Goal: Obtain resource: Obtain resource

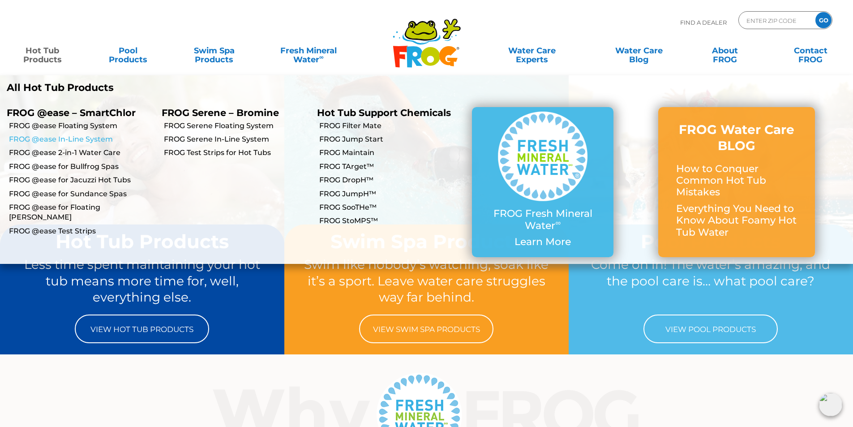
click at [76, 138] on link "FROG @ease In-Line System" at bounding box center [82, 139] width 146 height 10
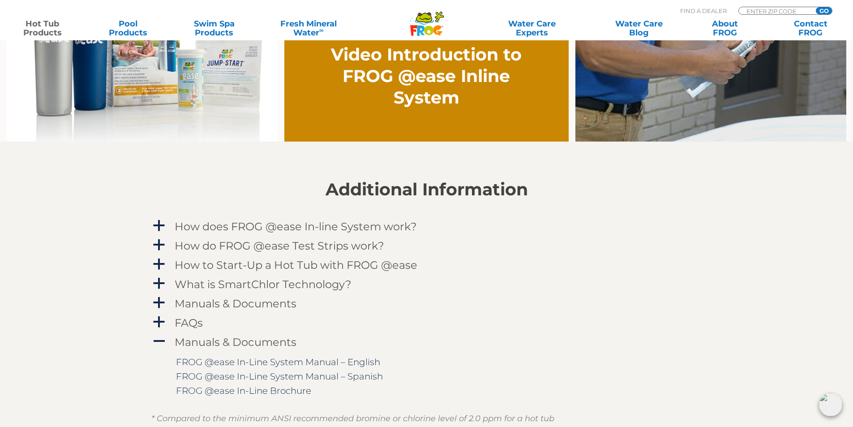
scroll to position [806, 0]
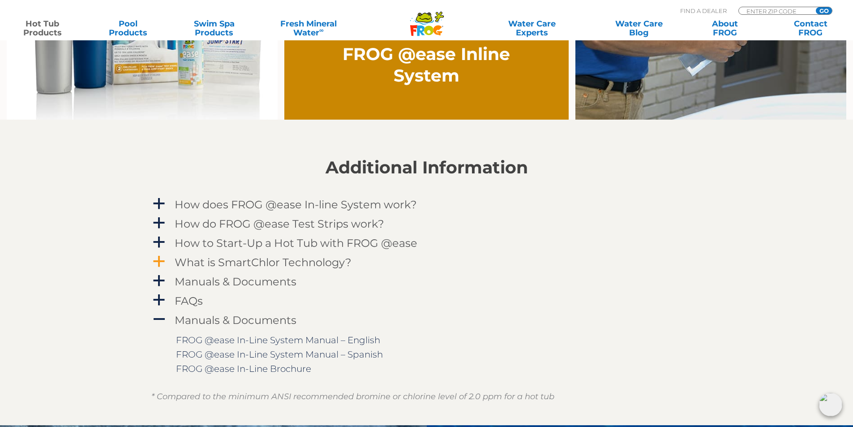
click at [154, 263] on span "a" at bounding box center [158, 261] width 13 height 13
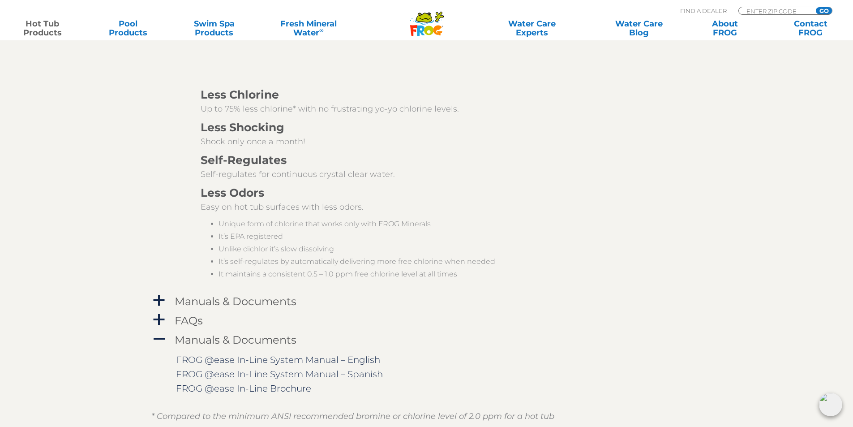
scroll to position [1210, 0]
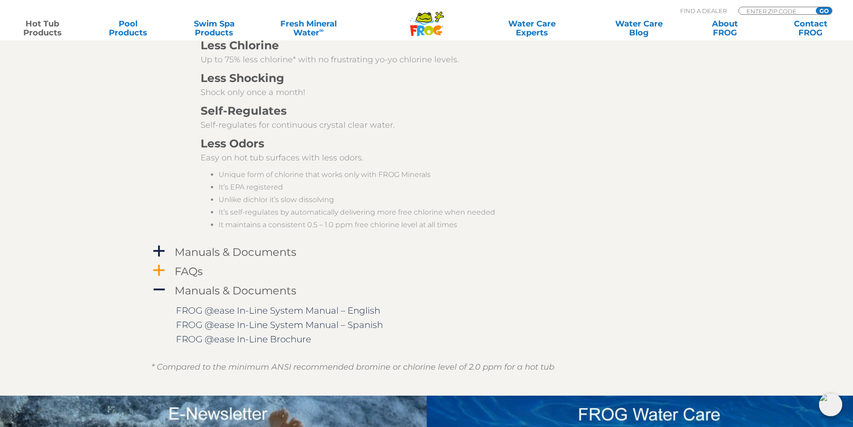
click at [156, 271] on span "a" at bounding box center [158, 270] width 13 height 13
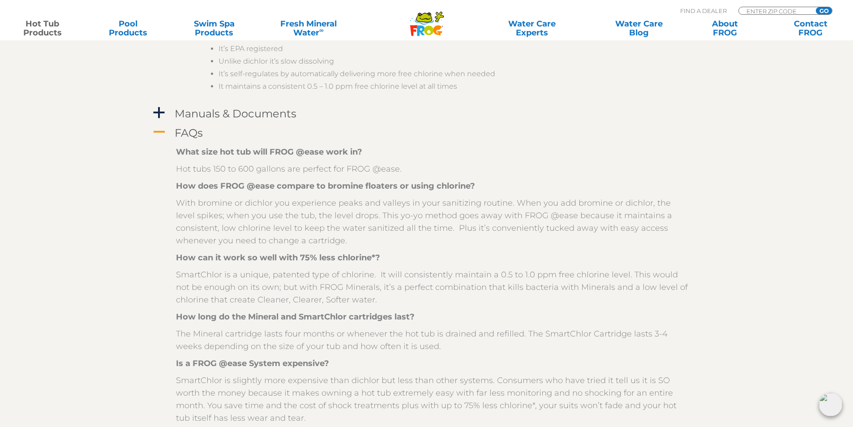
scroll to position [1299, 0]
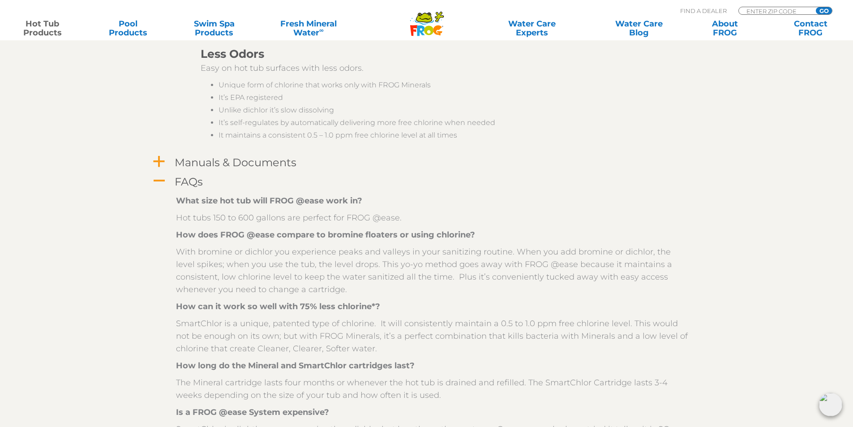
click at [159, 163] on span "a" at bounding box center [158, 161] width 13 height 13
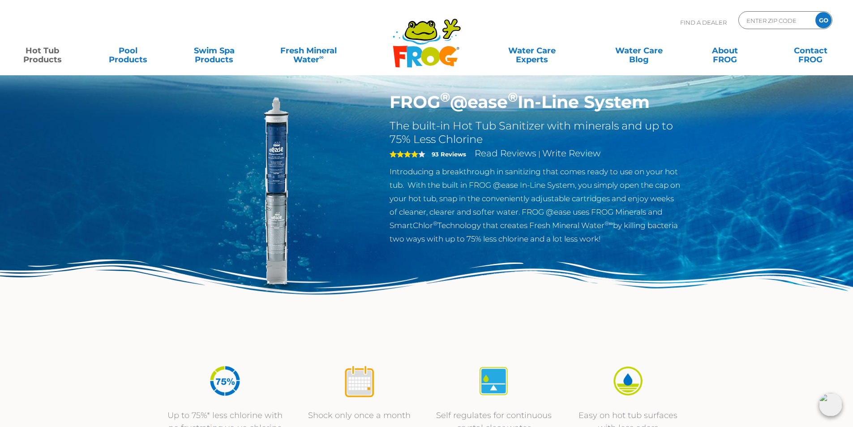
scroll to position [0, 0]
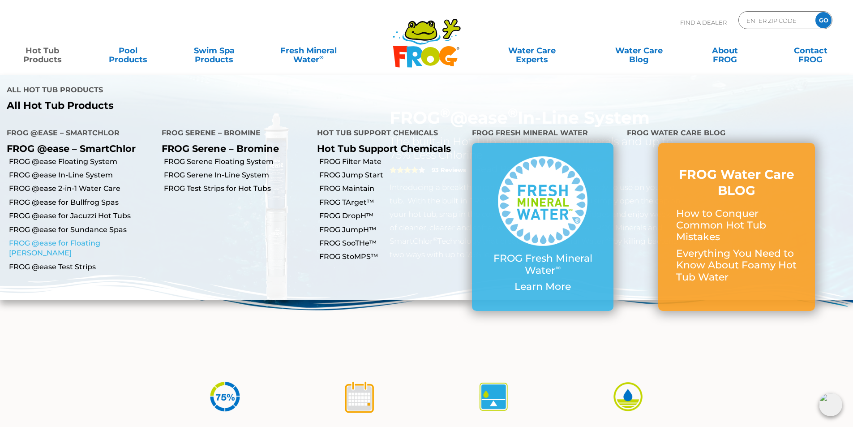
click at [73, 238] on link "FROG @ease for Floating [PERSON_NAME]" at bounding box center [82, 248] width 146 height 20
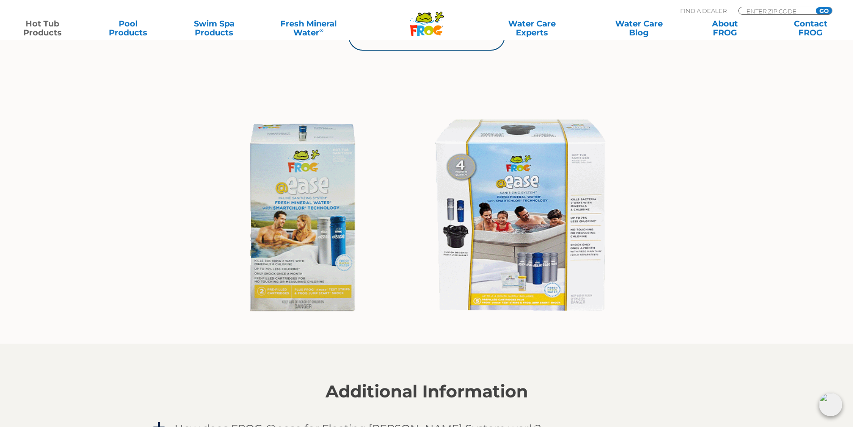
scroll to position [672, 0]
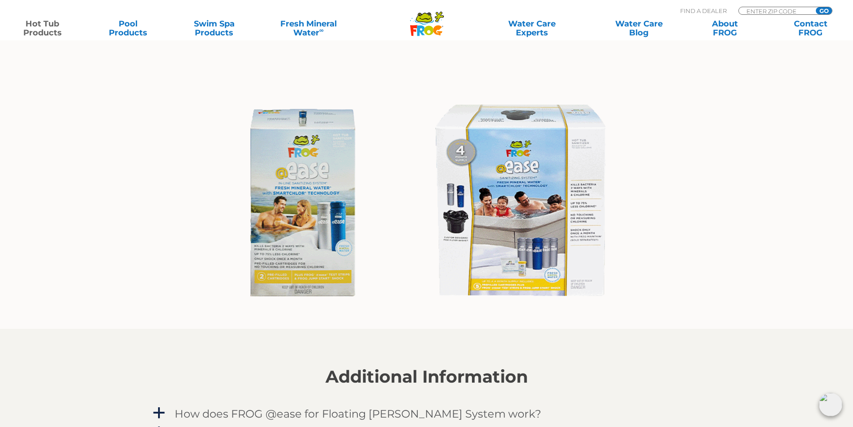
click at [494, 201] on img at bounding box center [426, 203] width 413 height 223
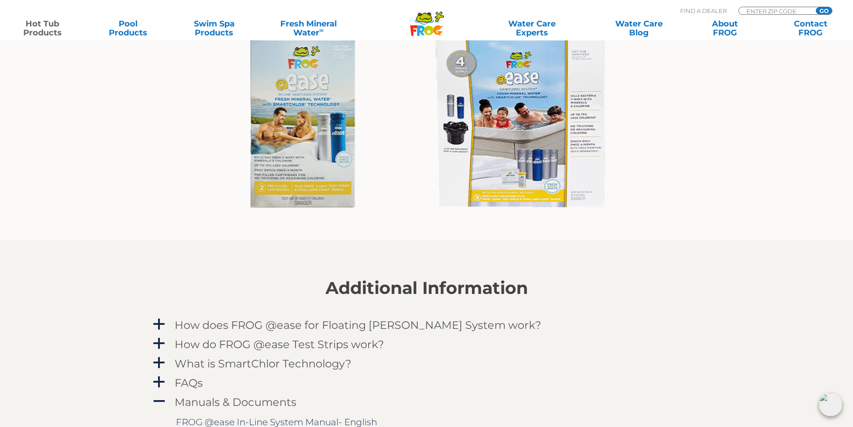
scroll to position [762, 0]
click at [160, 326] on span "a" at bounding box center [158, 323] width 13 height 13
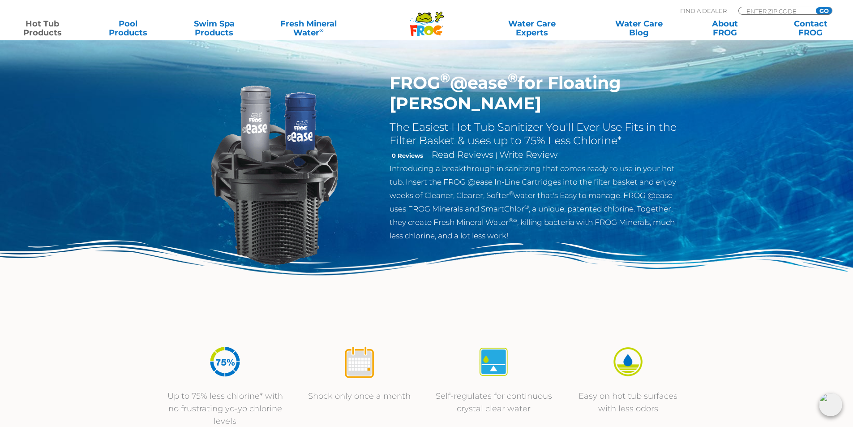
scroll to position [0, 0]
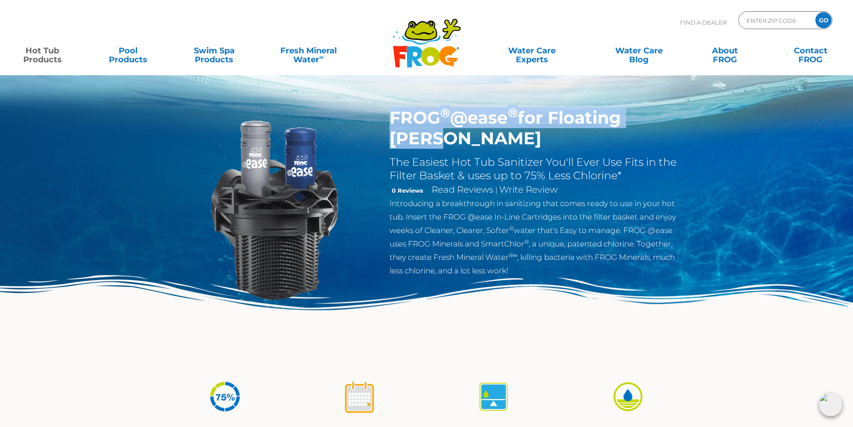
drag, startPoint x: 390, startPoint y: 121, endPoint x: 679, endPoint y: 123, distance: 288.5
click at [679, 123] on h1 "FROG ® @ease ® for Floating Weir" at bounding box center [536, 128] width 293 height 41
copy h1 "FROG ® @ease ® for Floating Weir"
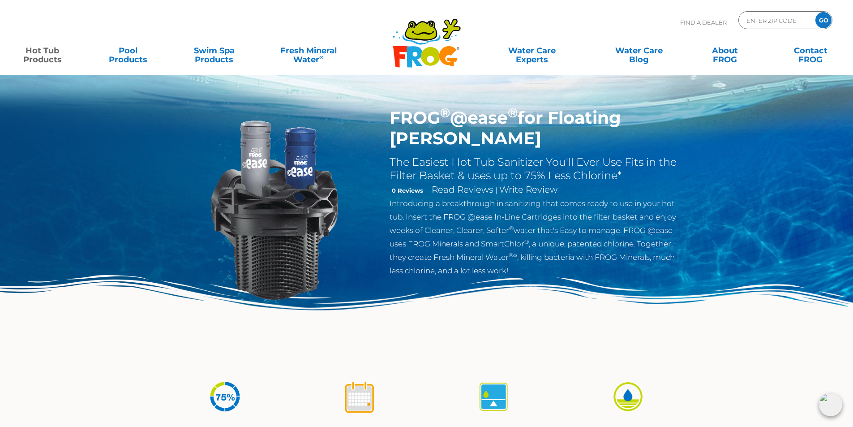
click at [728, 139] on div "FROG ® @ease ® for Floating Weir The Easiest Hot Tub Sanitizer You'll Ever Use …" at bounding box center [426, 184] width 853 height 369
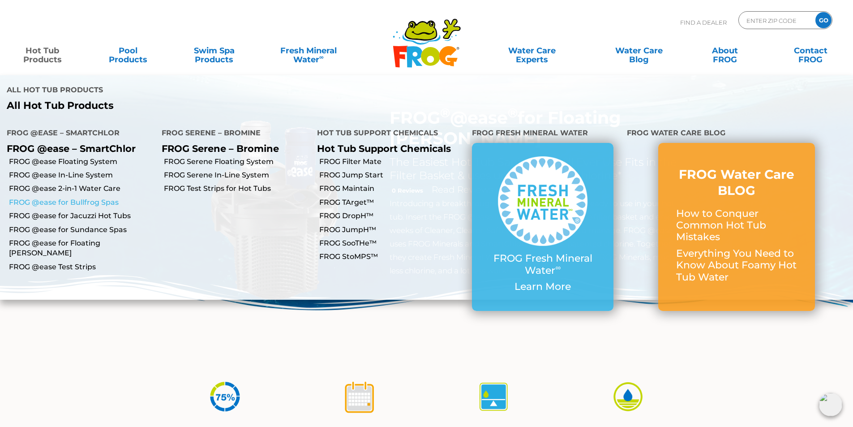
click at [54, 198] on link "FROG @ease for Bullfrog Spas" at bounding box center [82, 203] width 146 height 10
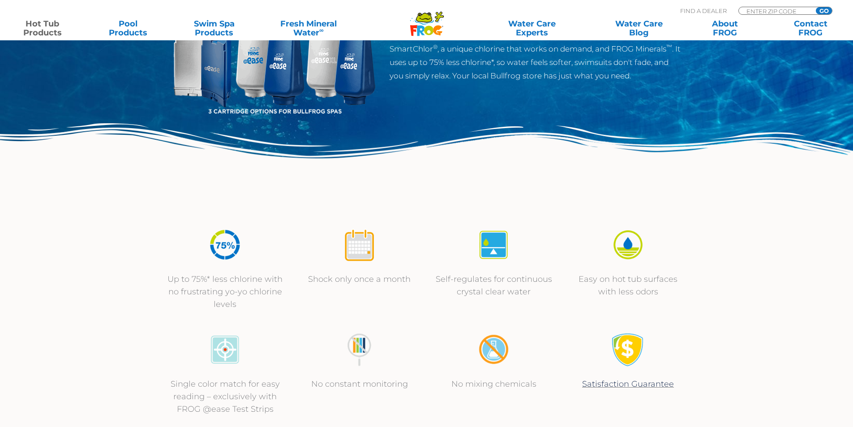
scroll to position [90, 0]
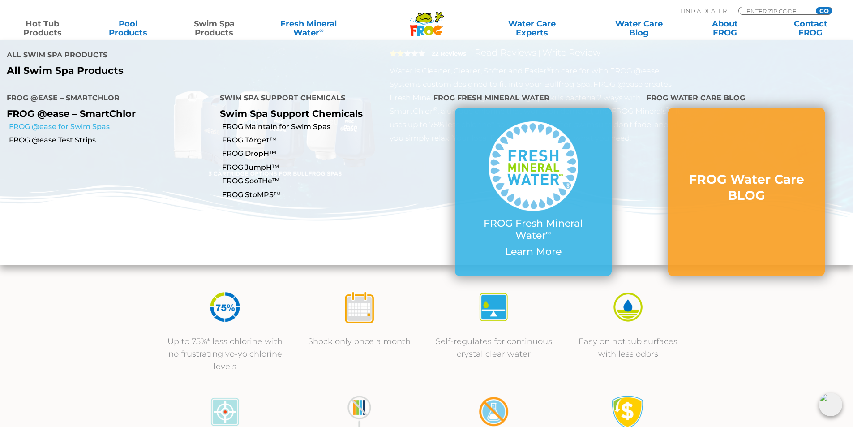
click at [92, 122] on link "FROG @ease for Swim Spas" at bounding box center [111, 127] width 204 height 10
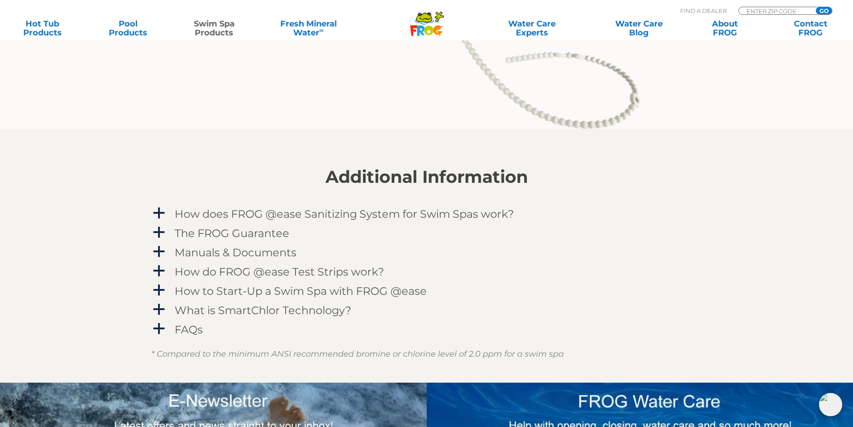
scroll to position [1120, 0]
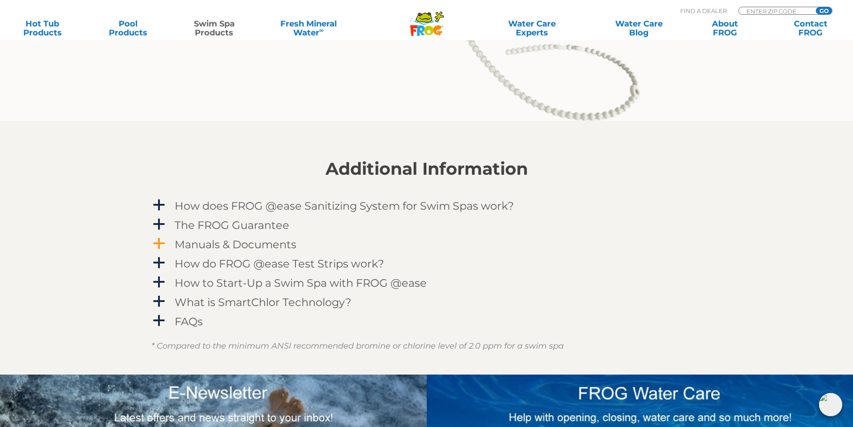
click at [193, 242] on h4 "Manuals & Documents" at bounding box center [236, 244] width 122 height 12
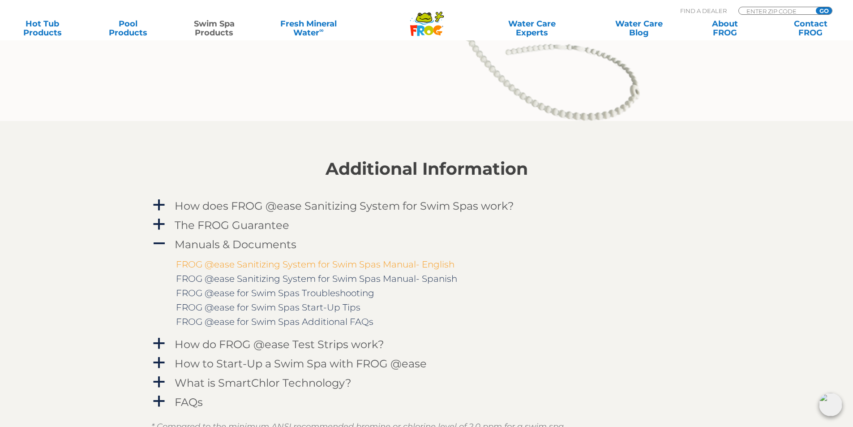
click at [203, 266] on link "FROG @ease Sanitizing System for Swim Spas Manual- English" at bounding box center [315, 264] width 279 height 11
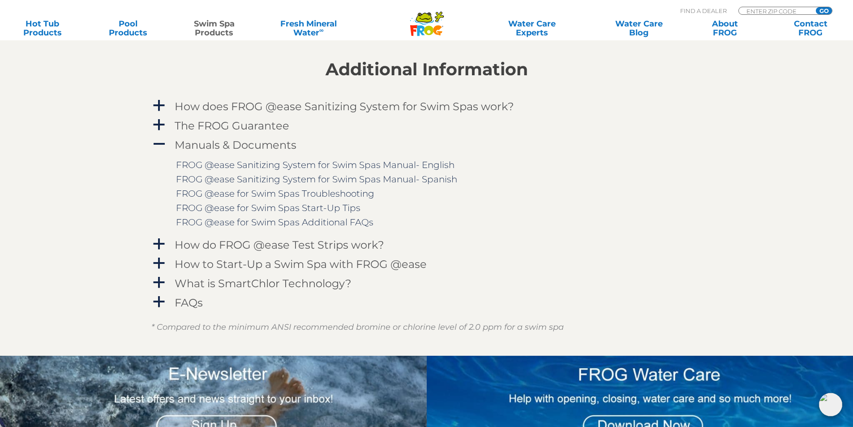
scroll to position [1254, 0]
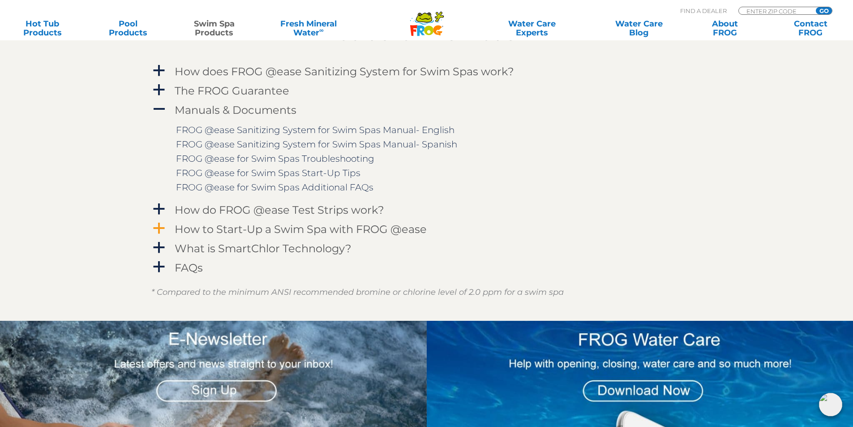
click at [226, 233] on h4 "How to Start-Up a Swim Spa with FROG @ease" at bounding box center [301, 229] width 252 height 12
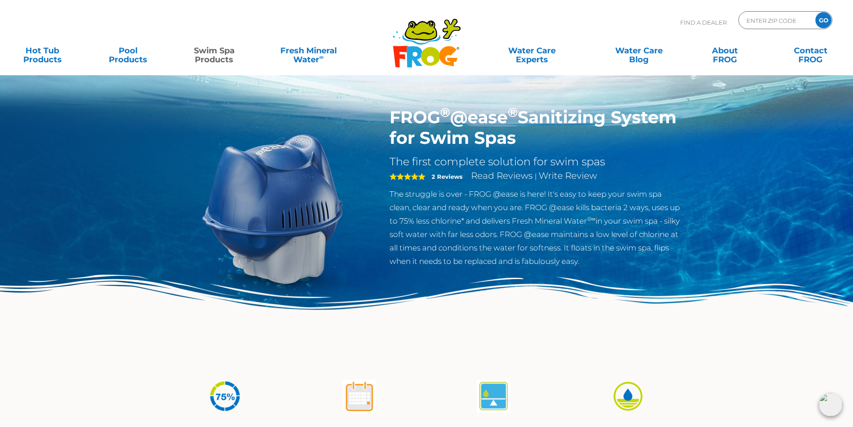
scroll to position [0, 0]
